Goal: Task Accomplishment & Management: Use online tool/utility

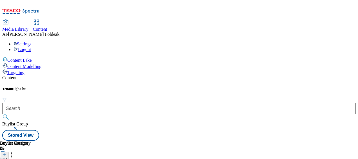
scroll to position [28, 0]
drag, startPoint x: 301, startPoint y: 65, endPoint x: 278, endPoint y: 65, distance: 22.8
copy div "220325264"
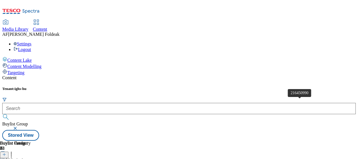
drag, startPoint x: 301, startPoint y: 102, endPoint x: 279, endPoint y: 102, distance: 22.8
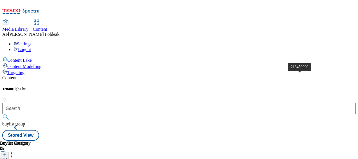
drag, startPoint x: 302, startPoint y: 74, endPoint x: 279, endPoint y: 76, distance: 23.2
copy div "216450990"
drag, startPoint x: 303, startPoint y: 77, endPoint x: 279, endPoint y: 77, distance: 23.9
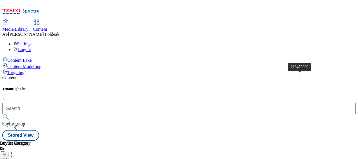
copy div "216450990"
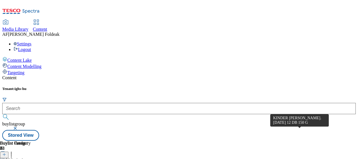
scroll to position [1322, 0]
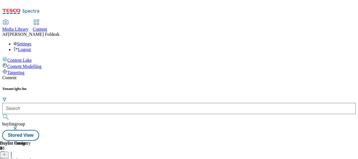
scroll to position [52, 0]
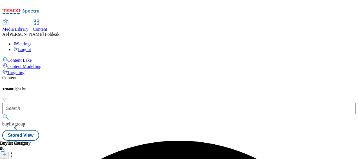
scroll to position [0, 138]
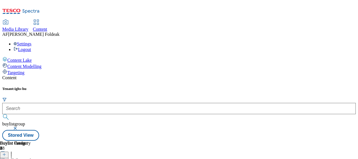
scroll to position [51, 0]
